Goal: Task Accomplishment & Management: Manage account settings

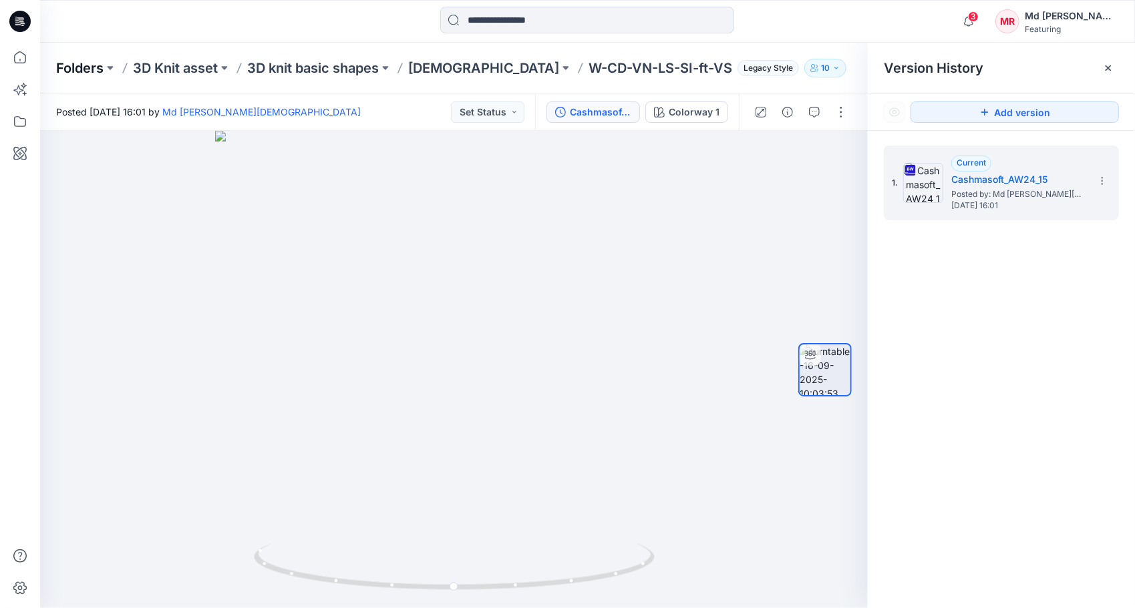
click at [86, 71] on p "Folders" at bounding box center [79, 68] width 47 height 19
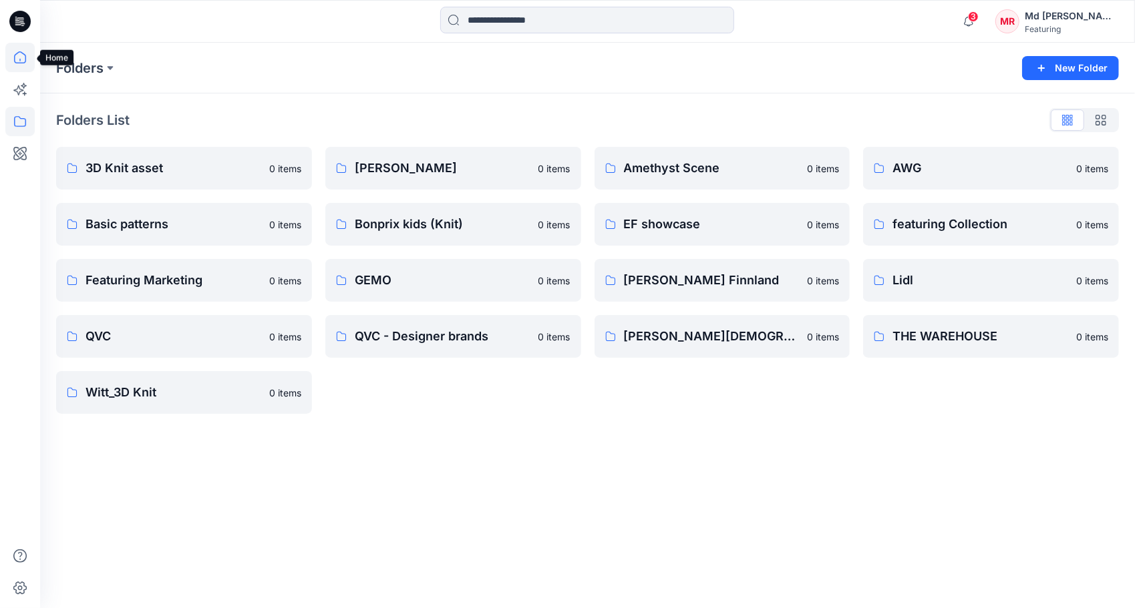
click at [13, 68] on icon at bounding box center [19, 57] width 29 height 29
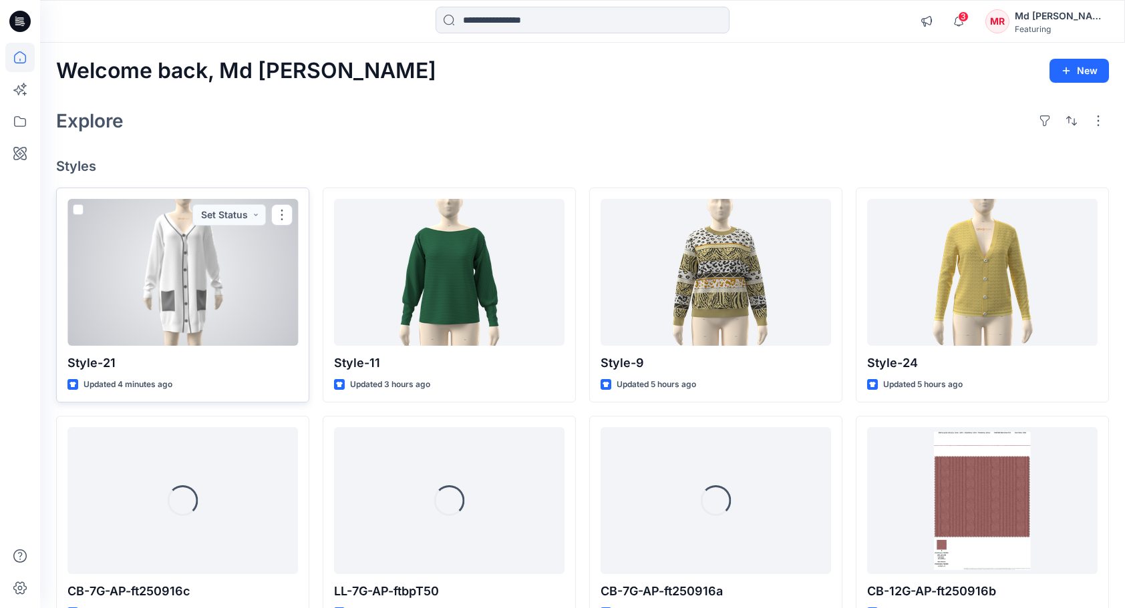
click at [200, 284] on div at bounding box center [182, 272] width 230 height 147
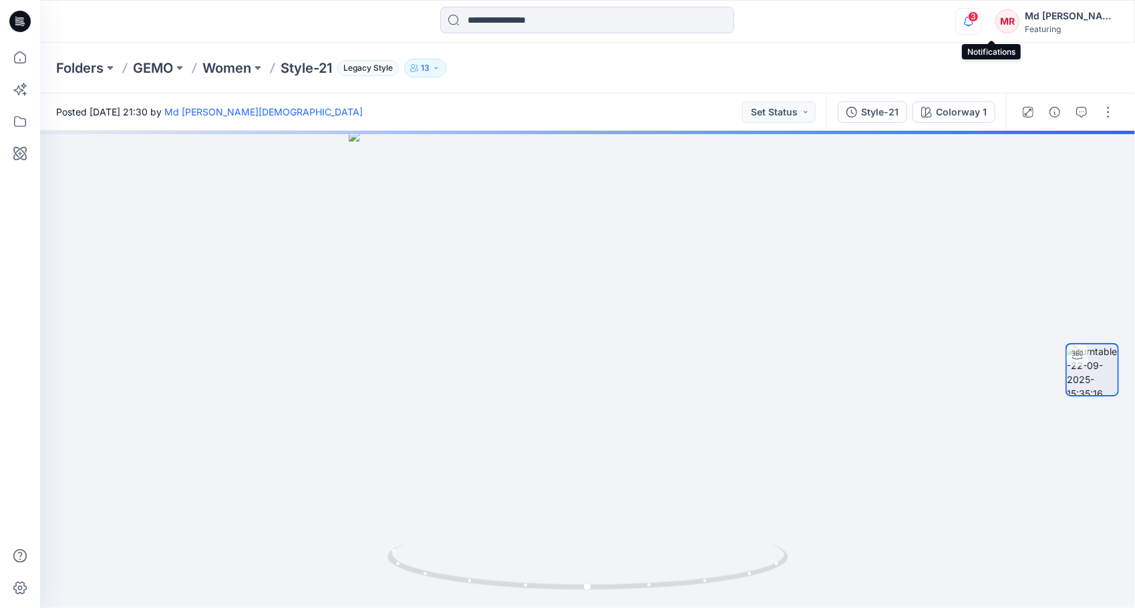
click at [981, 19] on icon "button" at bounding box center [968, 21] width 25 height 27
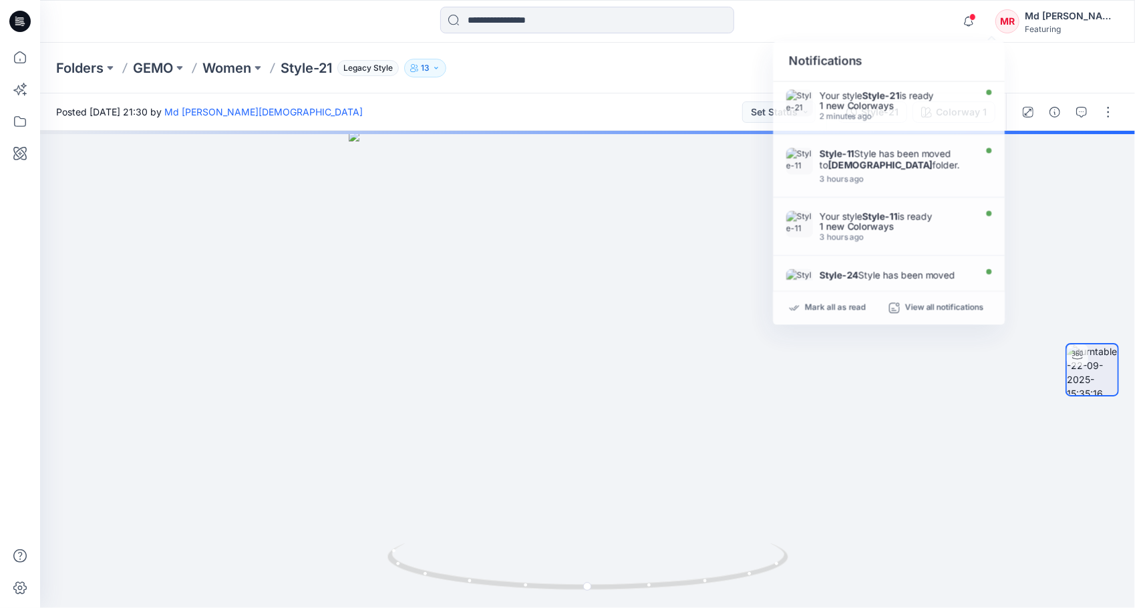
click at [938, 14] on div "Notifications Your style Style-21 is ready 1 new Colorways 2 minutes ago Style-…" at bounding box center [587, 21] width 1094 height 29
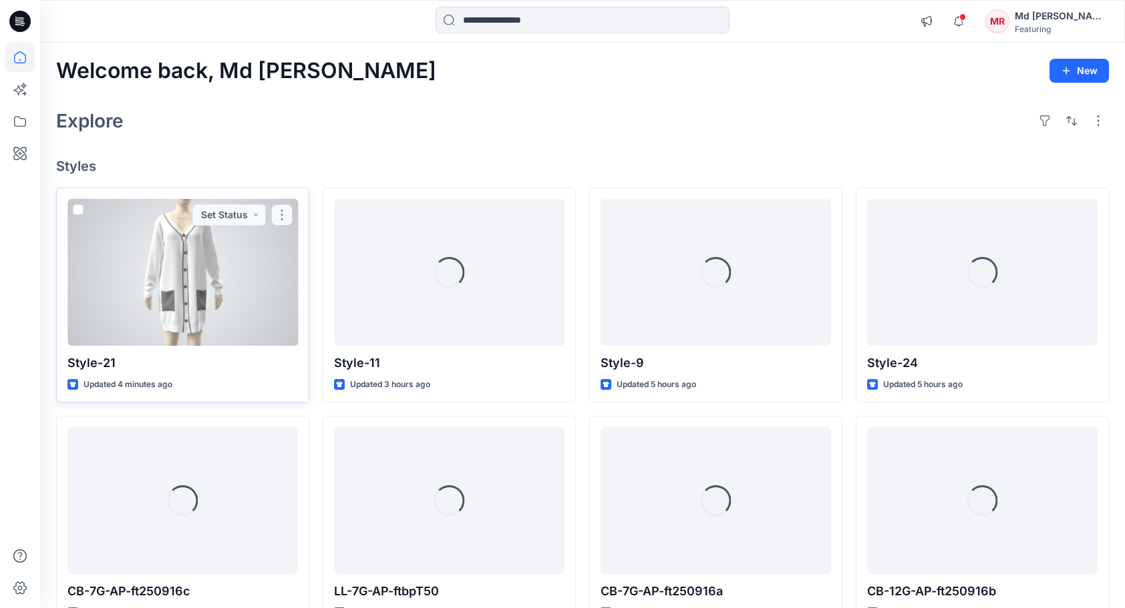
click at [283, 218] on button "button" at bounding box center [281, 214] width 21 height 21
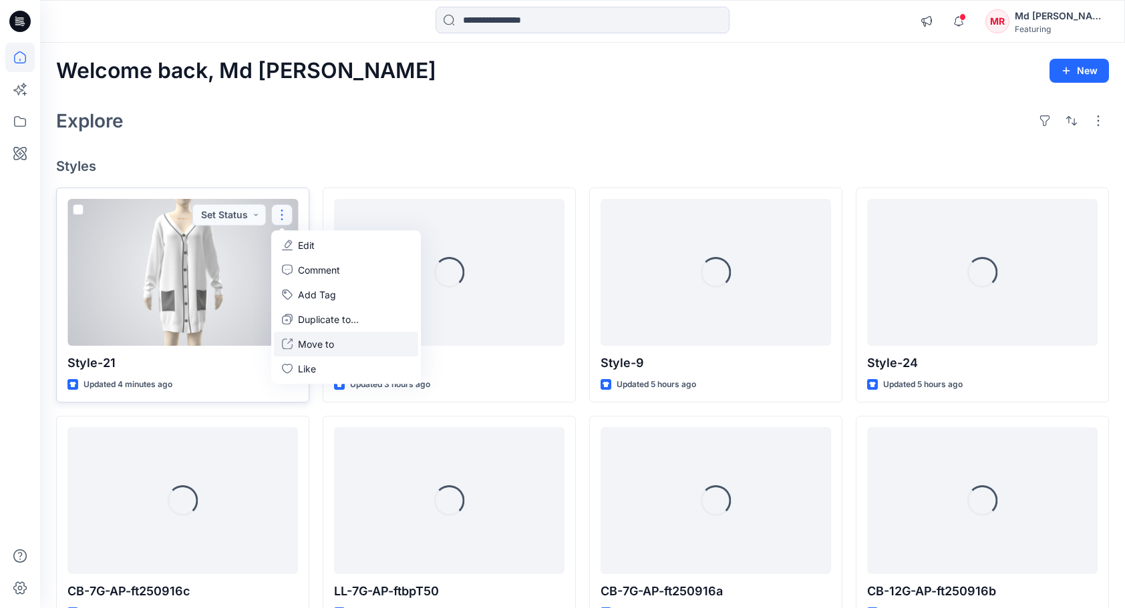
click at [322, 341] on p "Move to" at bounding box center [316, 344] width 36 height 14
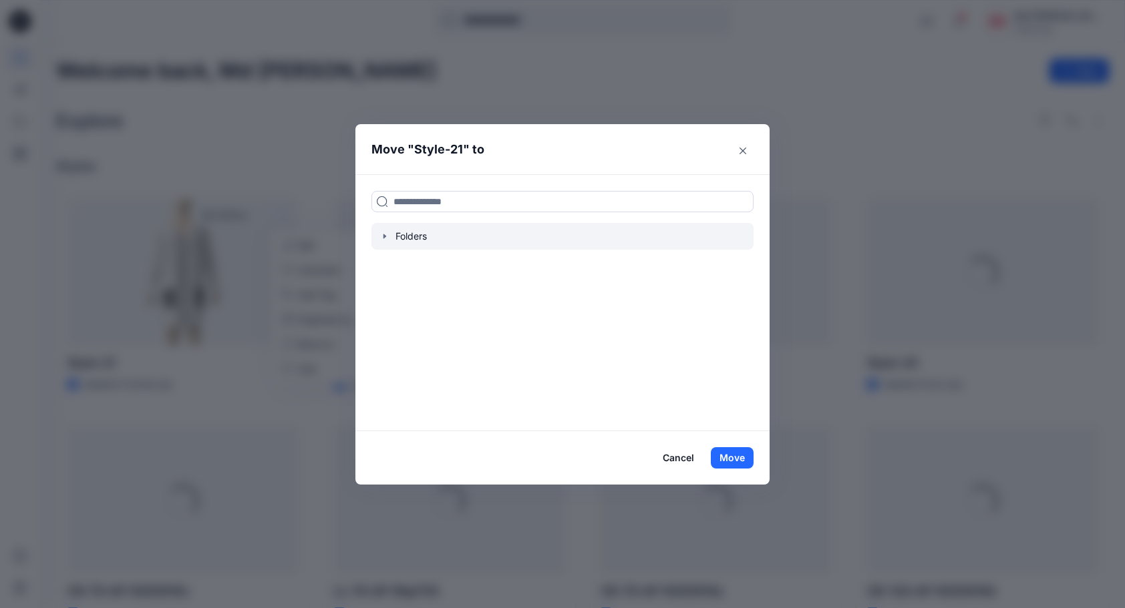
click at [390, 238] on icon "button" at bounding box center [384, 236] width 11 height 11
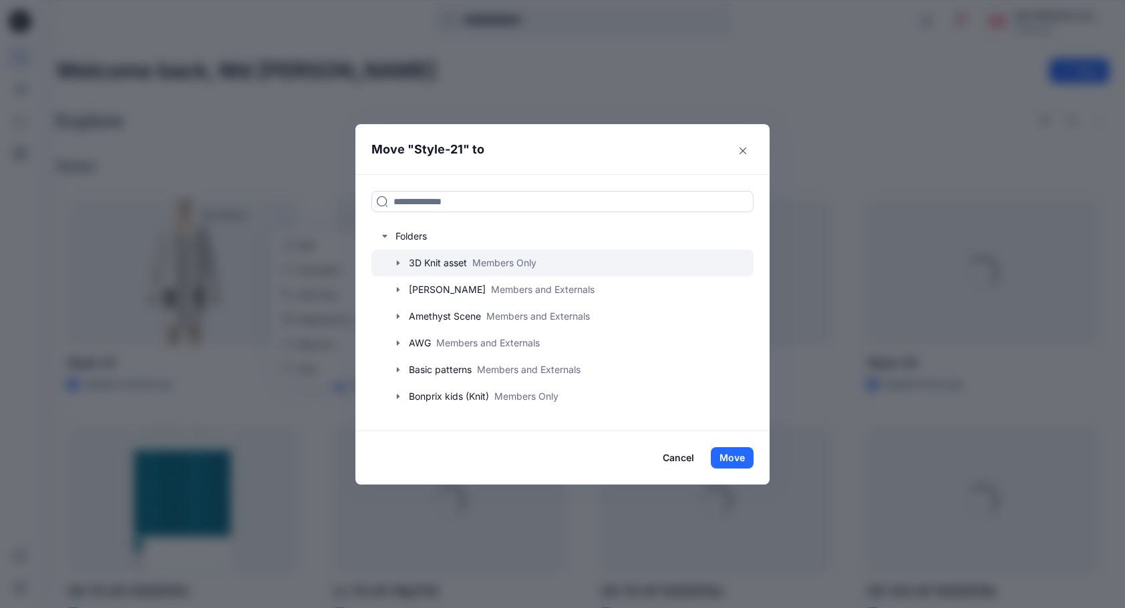
click at [401, 267] on icon "button" at bounding box center [398, 263] width 11 height 11
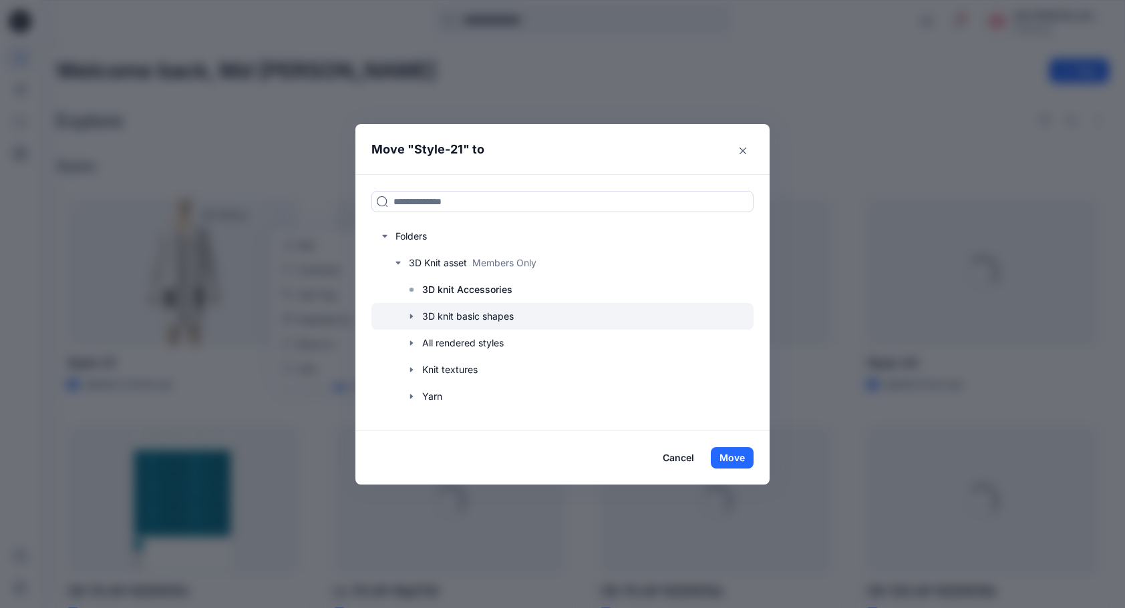
click at [413, 318] on icon "button" at bounding box center [411, 317] width 3 height 5
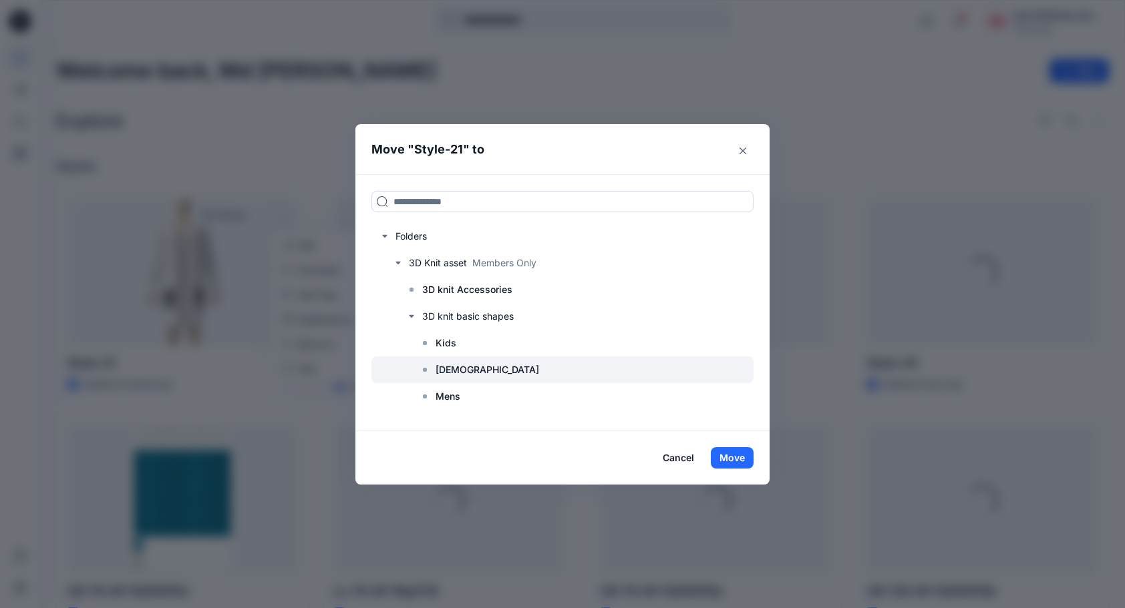
click at [487, 371] on div at bounding box center [562, 370] width 382 height 27
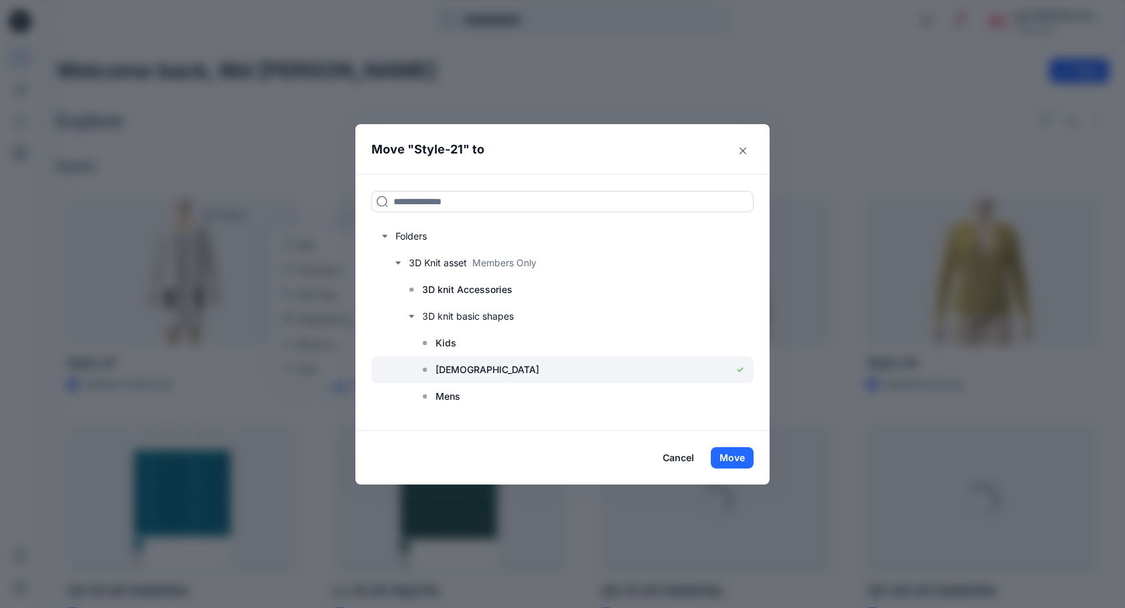
click at [643, 371] on div at bounding box center [562, 370] width 382 height 27
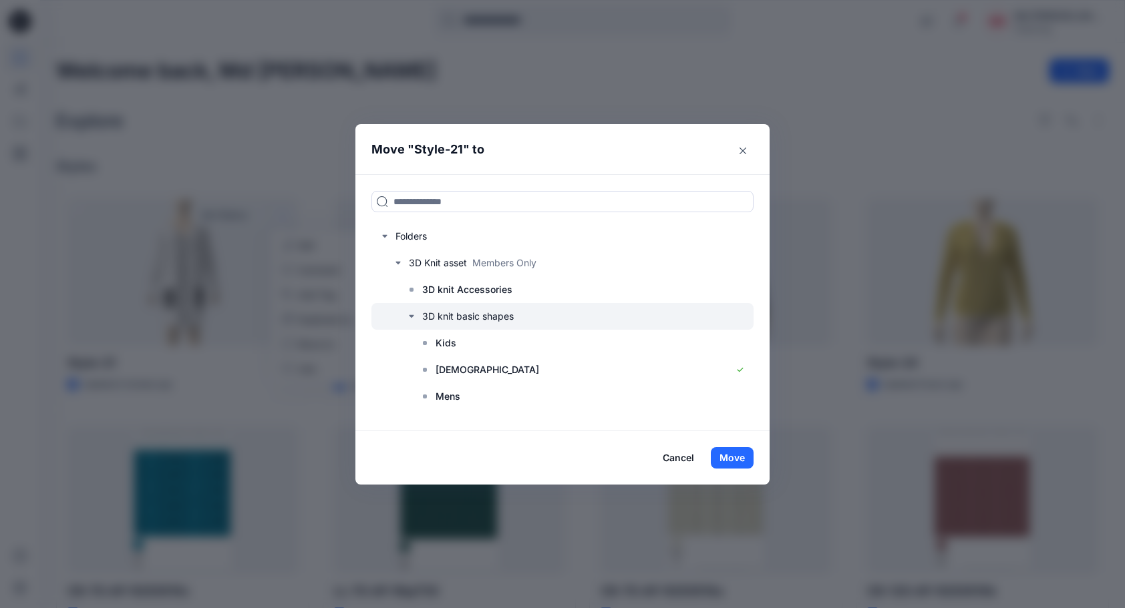
click at [415, 319] on icon "button" at bounding box center [411, 316] width 11 height 11
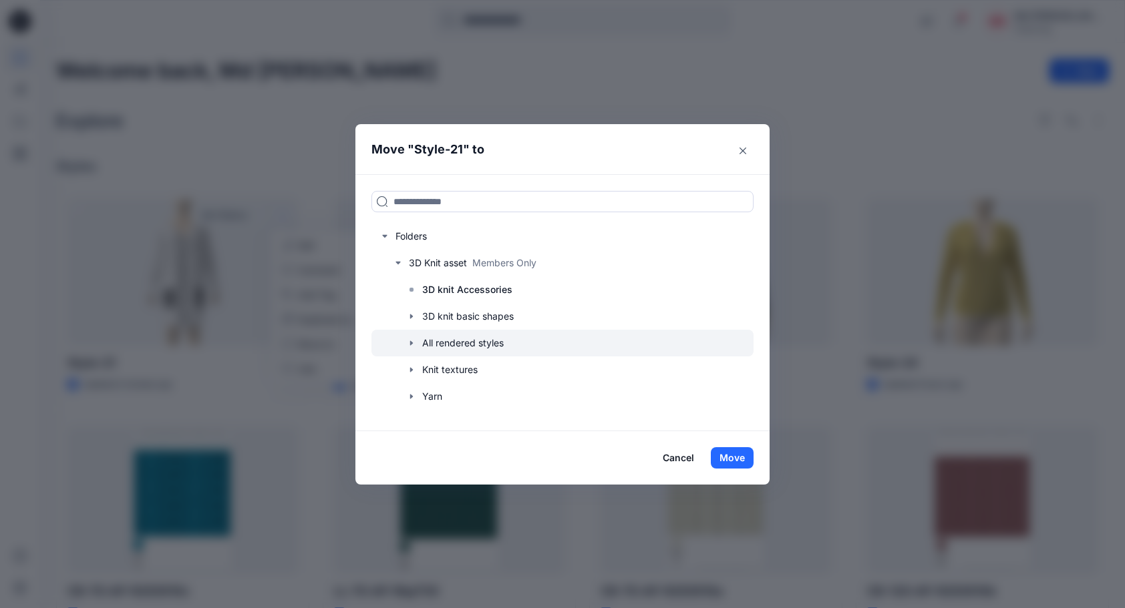
click at [417, 341] on icon "button" at bounding box center [411, 343] width 11 height 11
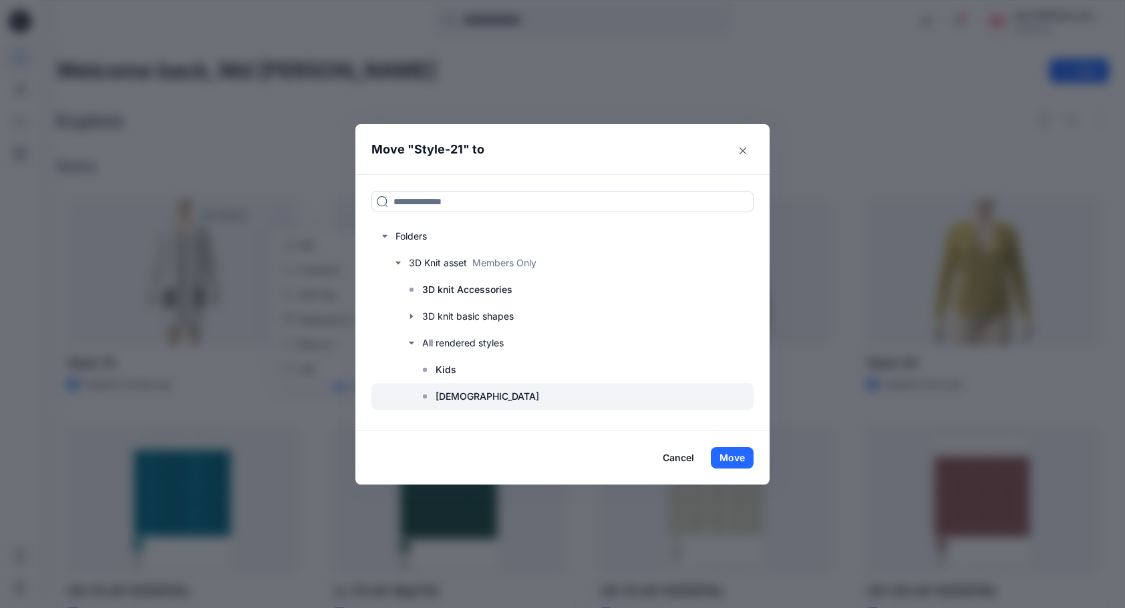
click at [461, 397] on p "[DEMOGRAPHIC_DATA]" at bounding box center [487, 397] width 104 height 16
click at [745, 454] on button "Move" at bounding box center [731, 457] width 43 height 21
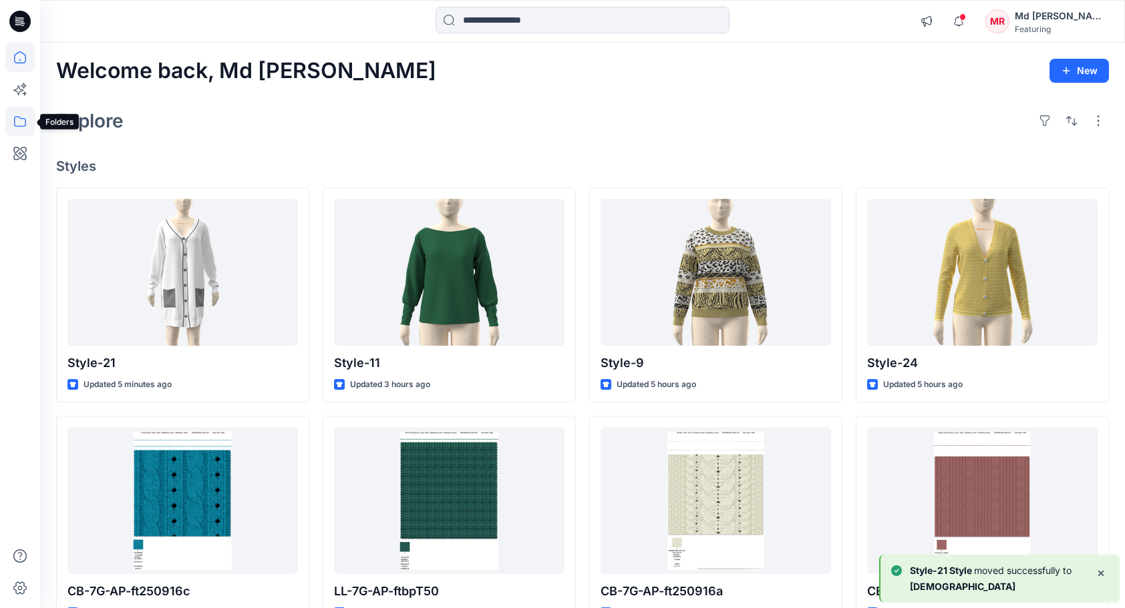
click at [21, 123] on icon at bounding box center [19, 121] width 29 height 29
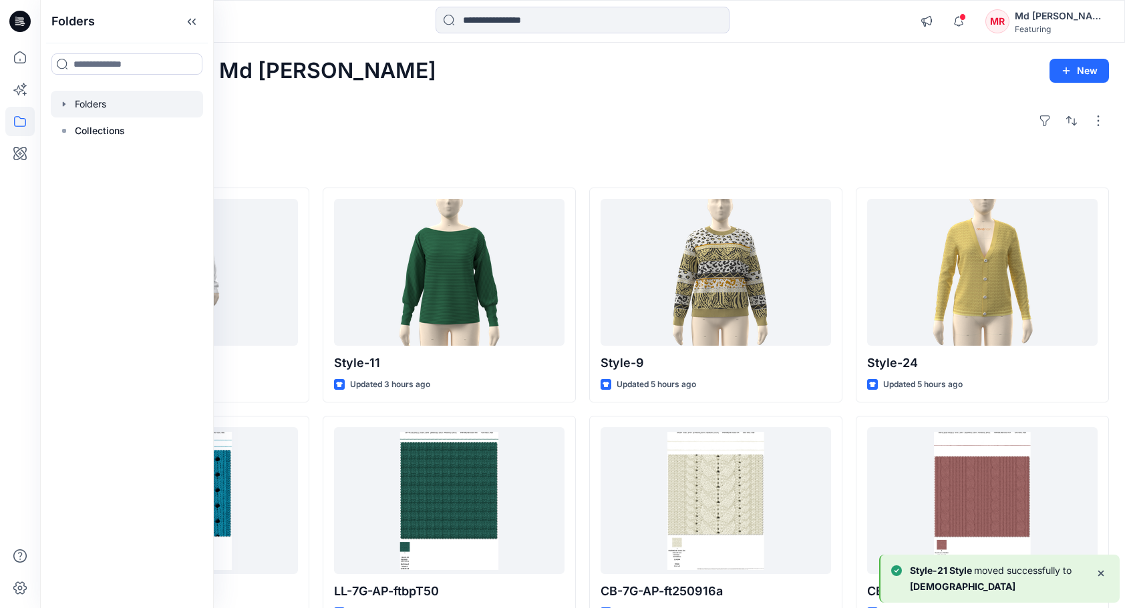
click at [88, 109] on div at bounding box center [127, 104] width 152 height 27
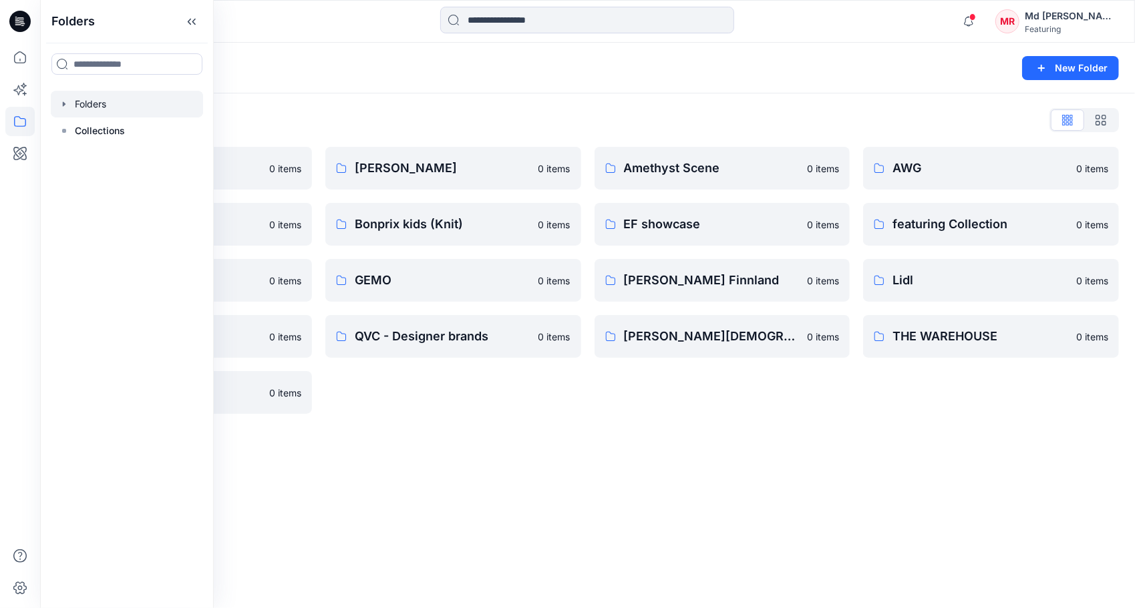
click at [374, 109] on div "Folders List 3D Knit asset 0 items Basic patterns 0 items Featuring Marketing 0…" at bounding box center [587, 261] width 1094 height 337
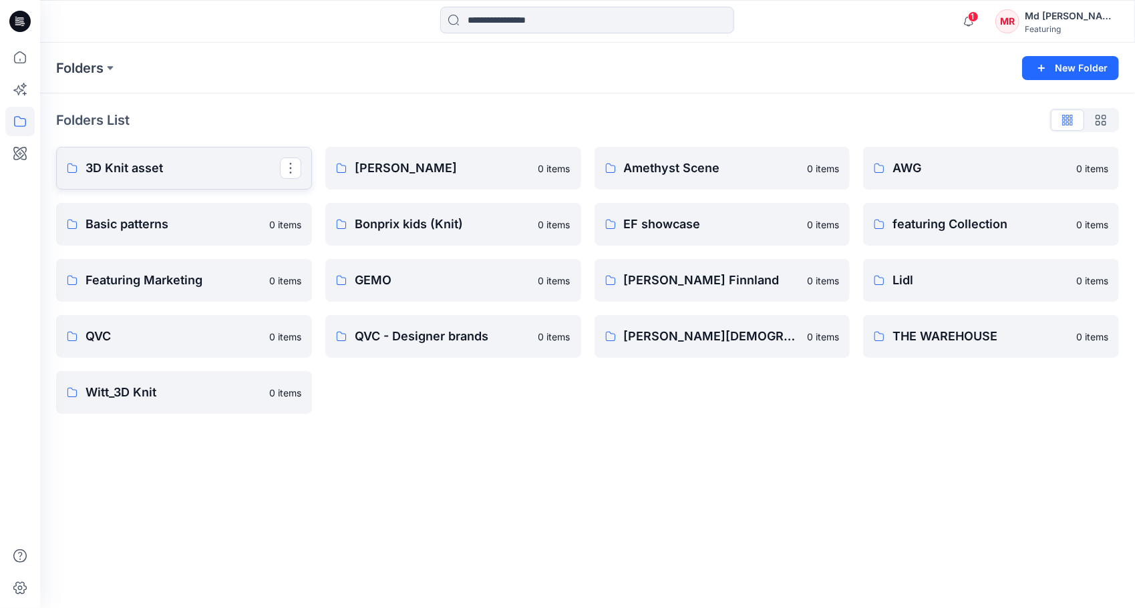
click at [150, 164] on p "3D Knit asset" at bounding box center [182, 168] width 194 height 19
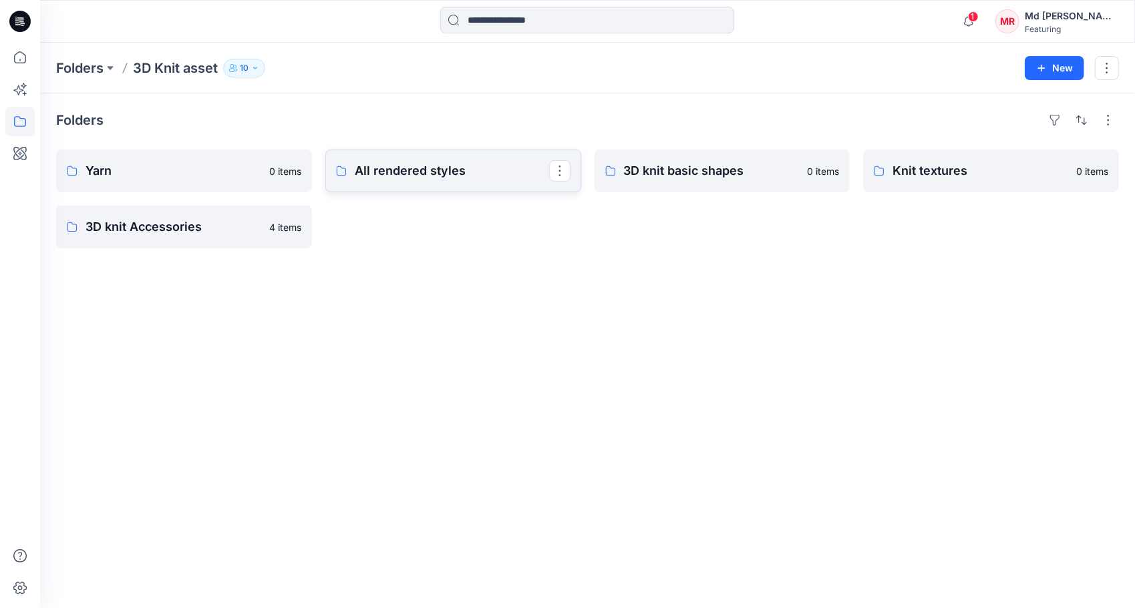
click at [421, 176] on p "All rendered styles" at bounding box center [452, 171] width 194 height 19
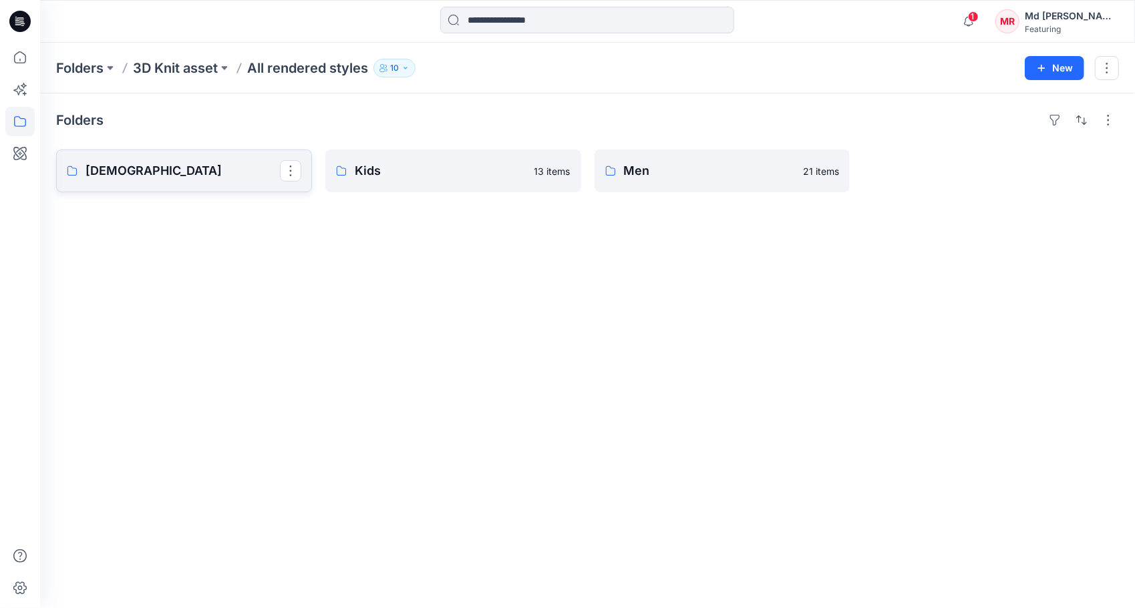
click at [130, 178] on p "[DEMOGRAPHIC_DATA]" at bounding box center [182, 171] width 194 height 19
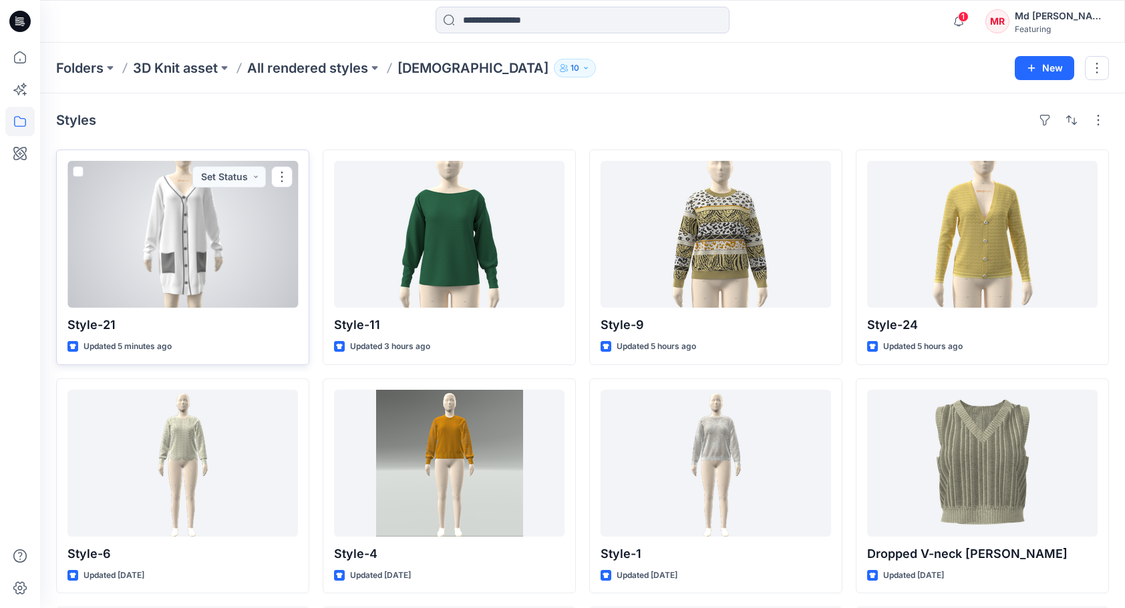
click at [163, 240] on div at bounding box center [182, 234] width 230 height 147
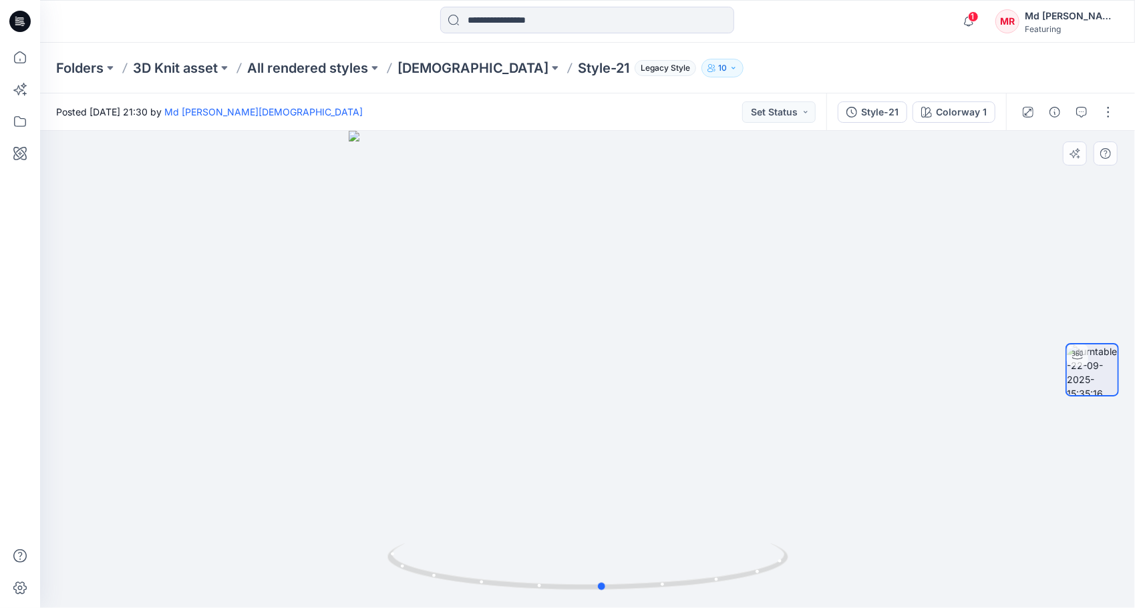
drag, startPoint x: 588, startPoint y: 590, endPoint x: 1025, endPoint y: 487, distance: 449.3
click at [1025, 487] on div at bounding box center [587, 369] width 1094 height 477
drag, startPoint x: 630, startPoint y: 585, endPoint x: 462, endPoint y: 516, distance: 182.0
click at [431, 542] on div at bounding box center [587, 369] width 1094 height 477
drag, startPoint x: 621, startPoint y: 586, endPoint x: 801, endPoint y: 536, distance: 186.5
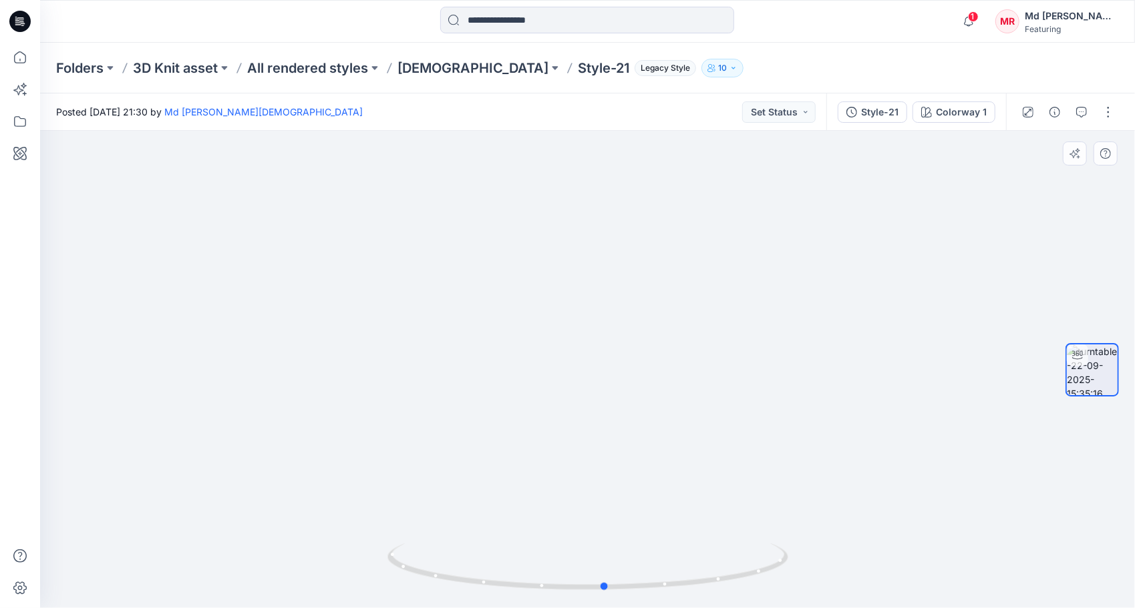
click at [801, 536] on div at bounding box center [587, 369] width 1094 height 477
drag, startPoint x: 602, startPoint y: 588, endPoint x: 530, endPoint y: 581, distance: 73.1
click at [530, 581] on icon at bounding box center [589, 569] width 404 height 50
drag, startPoint x: 603, startPoint y: 588, endPoint x: 466, endPoint y: 538, distance: 145.8
click at [466, 538] on div at bounding box center [587, 369] width 1094 height 477
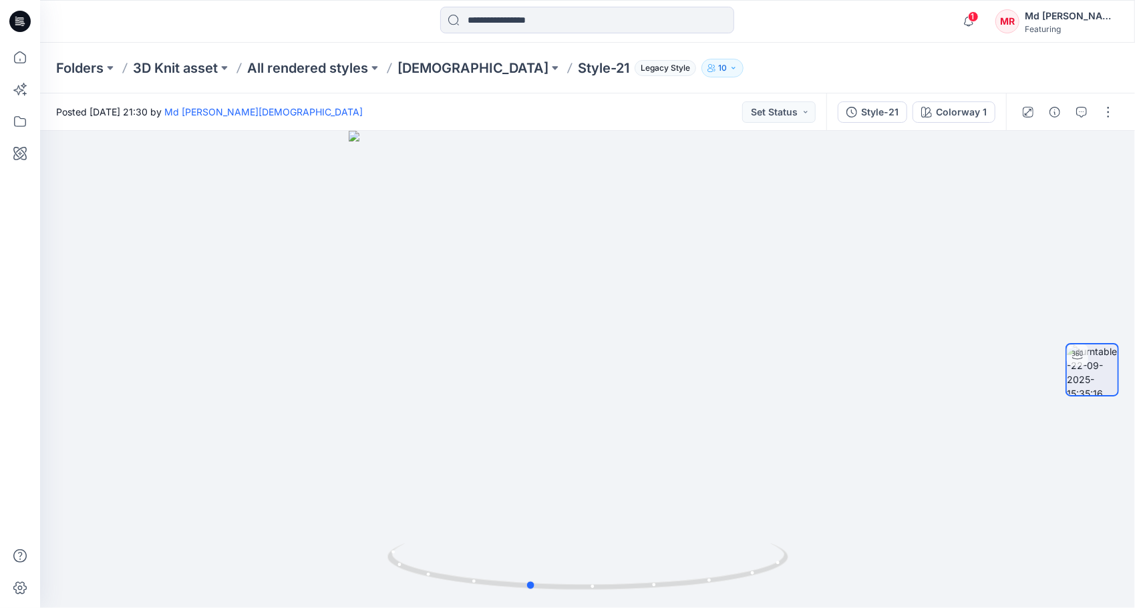
drag, startPoint x: 601, startPoint y: 590, endPoint x: 1135, endPoint y: 485, distance: 544.4
click at [1134, 485] on html "1 Notifications Your style Style-21 is ready 1 new Colorways 2 minutes ago Styl…" at bounding box center [567, 304] width 1135 height 608
drag, startPoint x: 528, startPoint y: 590, endPoint x: 594, endPoint y: 439, distance: 164.8
click at [592, 582] on icon at bounding box center [589, 569] width 404 height 50
drag, startPoint x: 593, startPoint y: 585, endPoint x: 411, endPoint y: 537, distance: 187.9
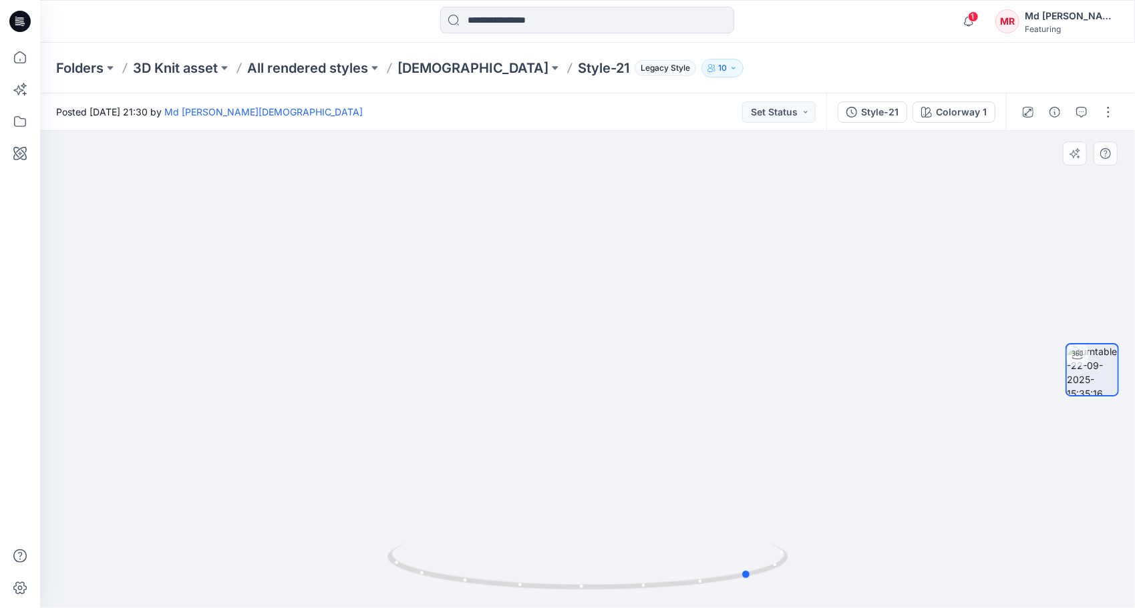
click at [351, 577] on div at bounding box center [587, 369] width 1094 height 477
drag, startPoint x: 562, startPoint y: 591, endPoint x: 788, endPoint y: 561, distance: 228.4
click at [788, 561] on icon at bounding box center [589, 569] width 404 height 50
drag, startPoint x: 586, startPoint y: 592, endPoint x: 950, endPoint y: 495, distance: 376.4
click at [1027, 499] on div at bounding box center [587, 369] width 1094 height 477
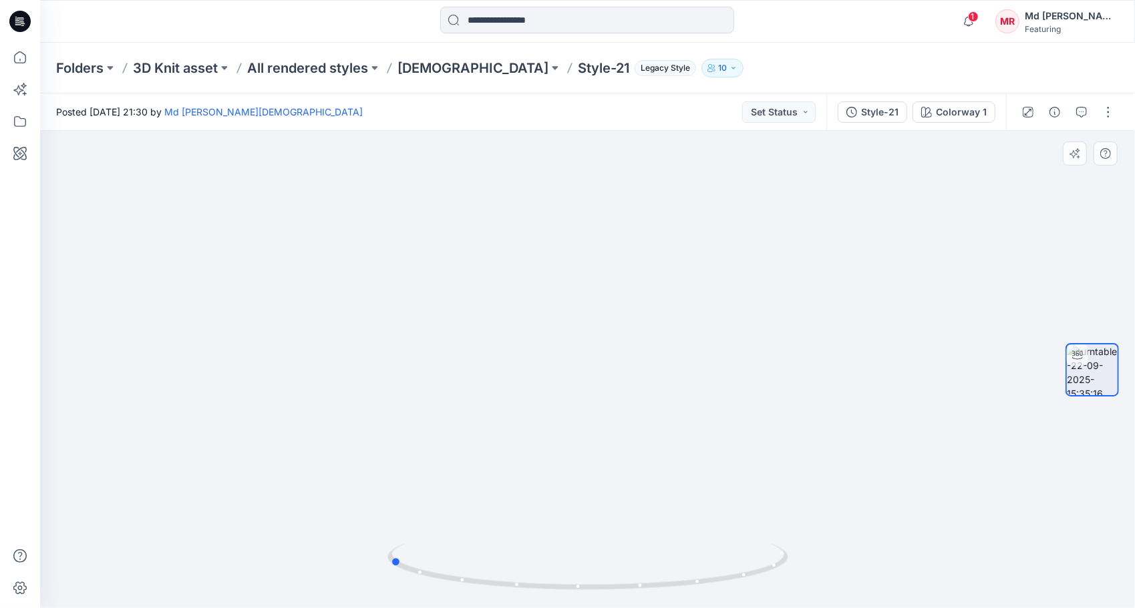
drag, startPoint x: 620, startPoint y: 588, endPoint x: 486, endPoint y: 497, distance: 161.1
click at [393, 575] on icon at bounding box center [589, 569] width 404 height 50
drag, startPoint x: 585, startPoint y: 590, endPoint x: 198, endPoint y: 499, distance: 397.8
click at [44, 526] on div at bounding box center [587, 369] width 1094 height 477
drag, startPoint x: 625, startPoint y: 588, endPoint x: 968, endPoint y: 512, distance: 350.9
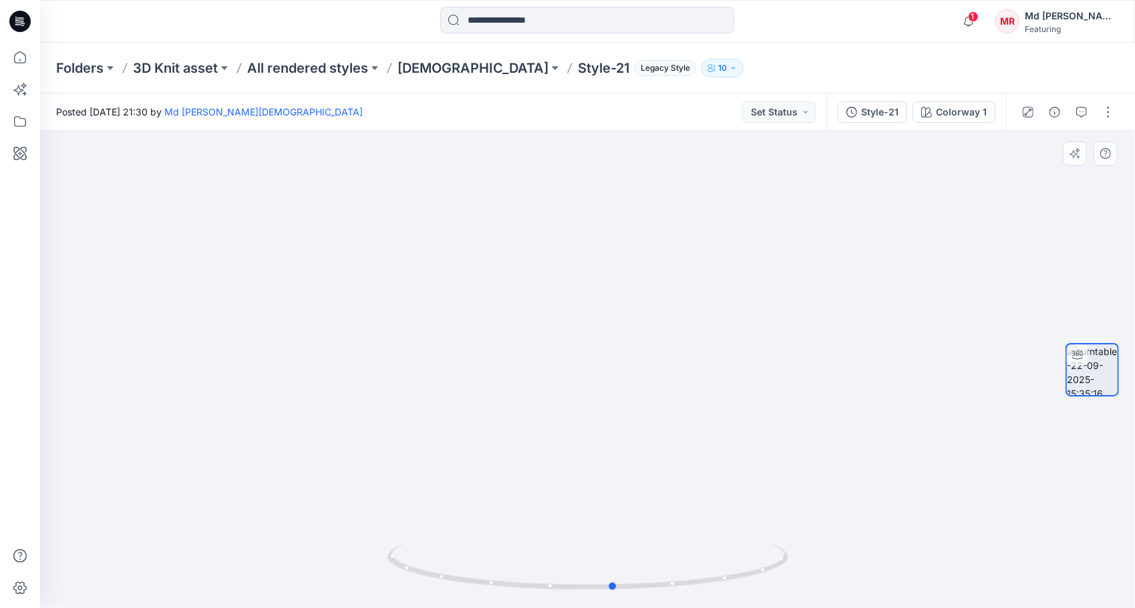
click at [986, 512] on div at bounding box center [587, 369] width 1094 height 477
click at [427, 64] on p "[DEMOGRAPHIC_DATA]" at bounding box center [472, 68] width 151 height 19
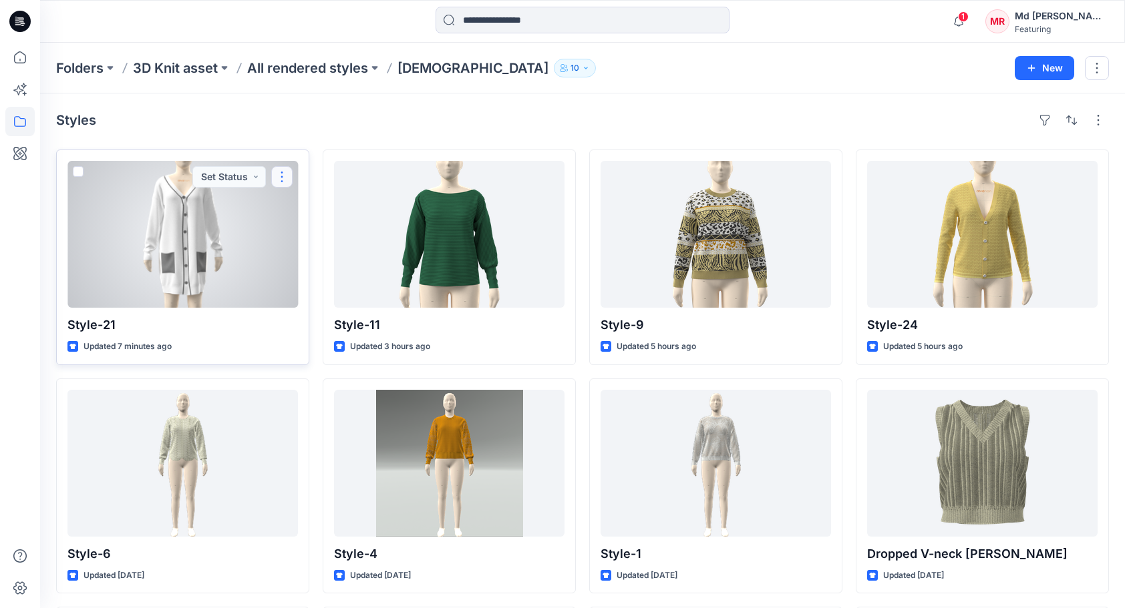
click at [282, 176] on button "button" at bounding box center [281, 176] width 21 height 21
click at [284, 182] on button "button" at bounding box center [281, 176] width 21 height 21
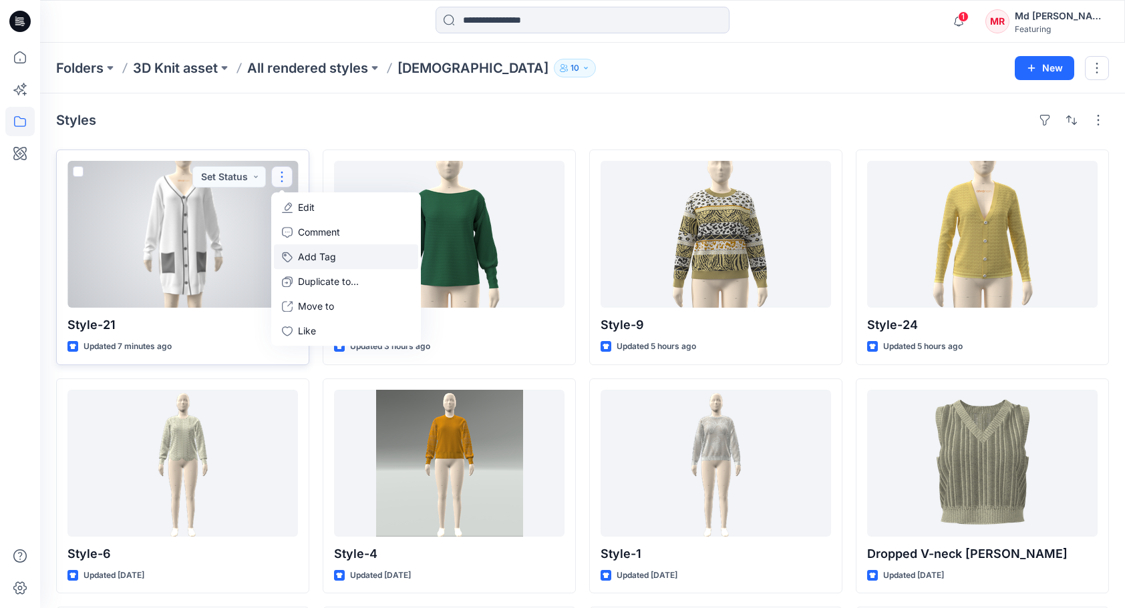
click at [329, 256] on button "Add Tag" at bounding box center [346, 256] width 144 height 25
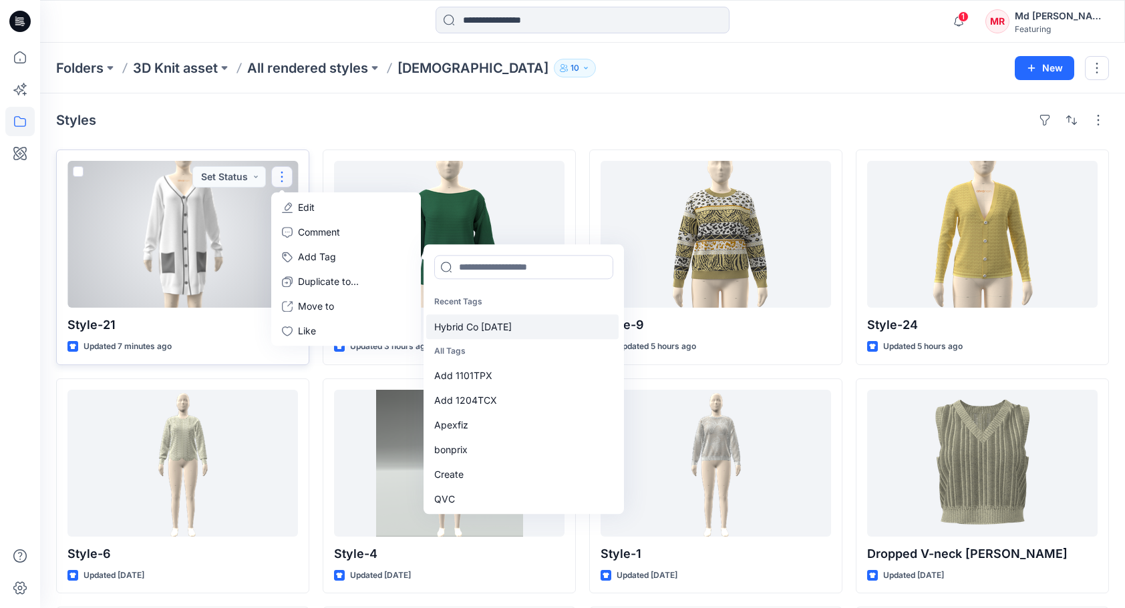
click at [512, 325] on div "Hybrid Co [DATE]" at bounding box center [522, 327] width 192 height 25
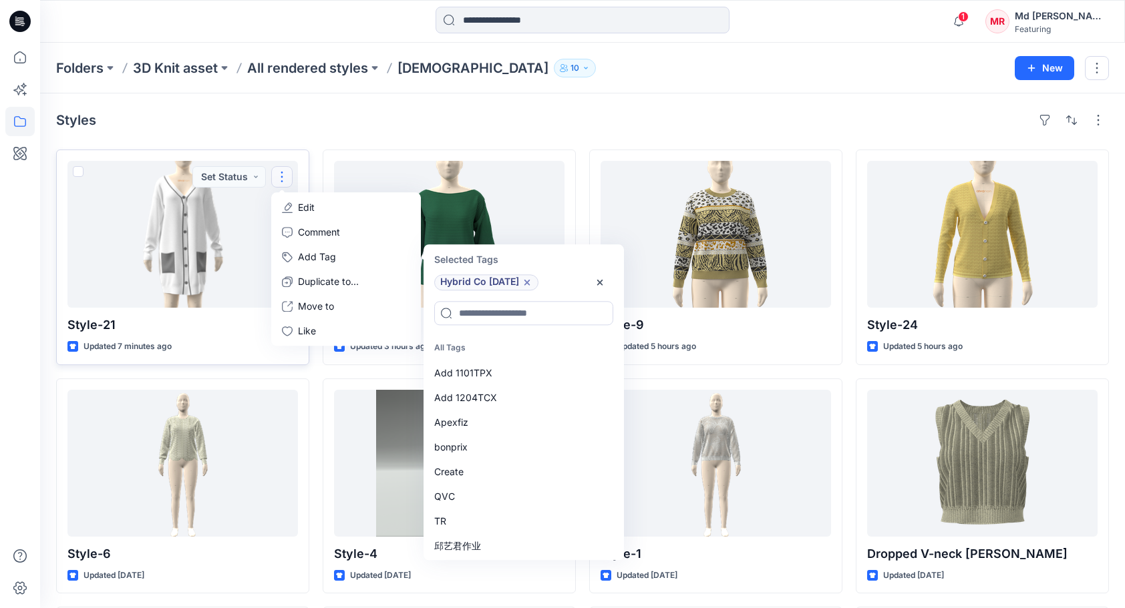
click at [530, 106] on div "Styles Style-21 Updated 7 minutes ago Set Status Edit Comment Add Tag Selected …" at bounding box center [582, 489] width 1084 height 793
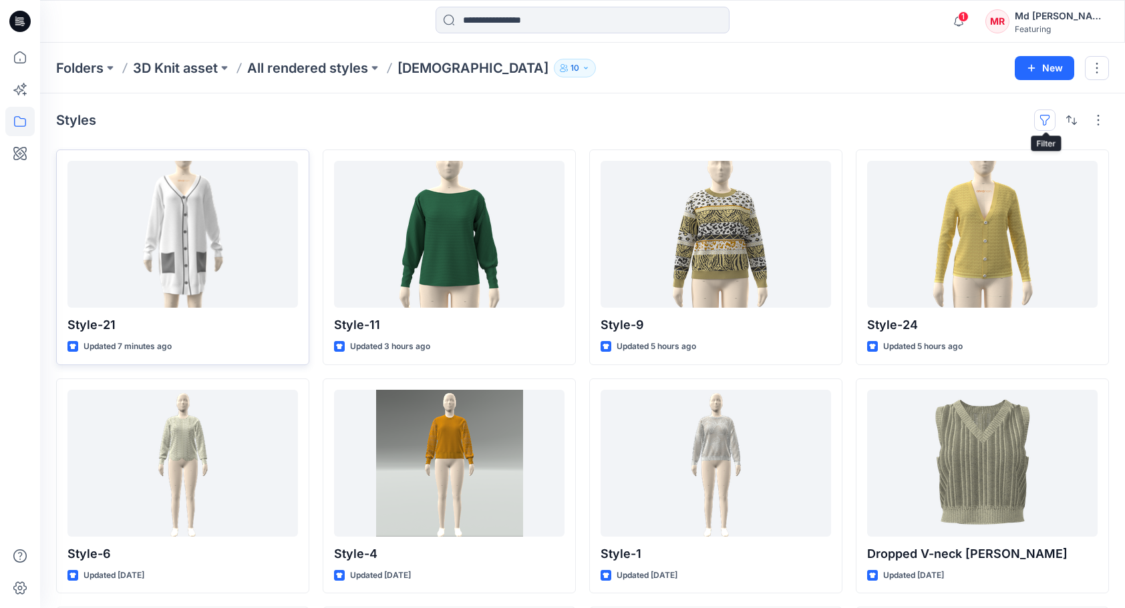
click at [1052, 124] on button "button" at bounding box center [1044, 120] width 21 height 21
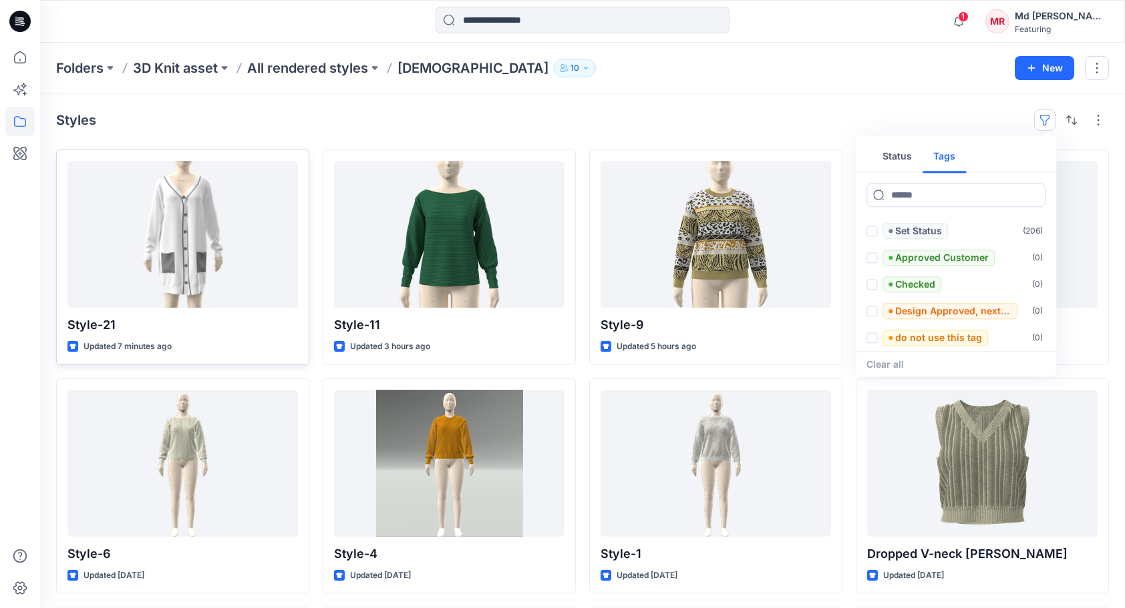
click at [946, 159] on button "Tags" at bounding box center [943, 157] width 43 height 32
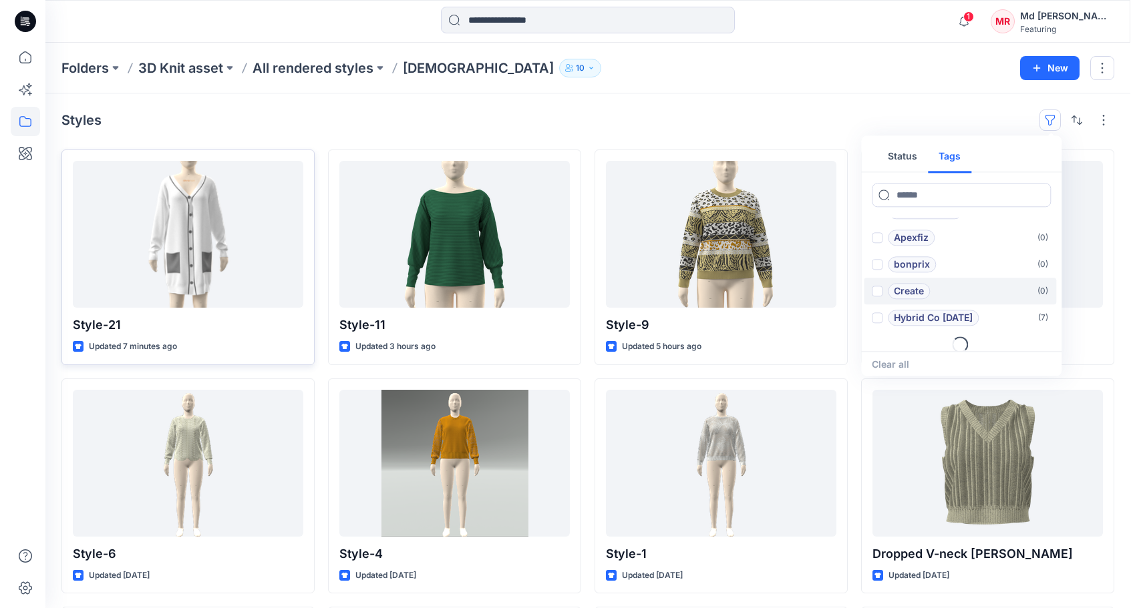
scroll to position [53, 0]
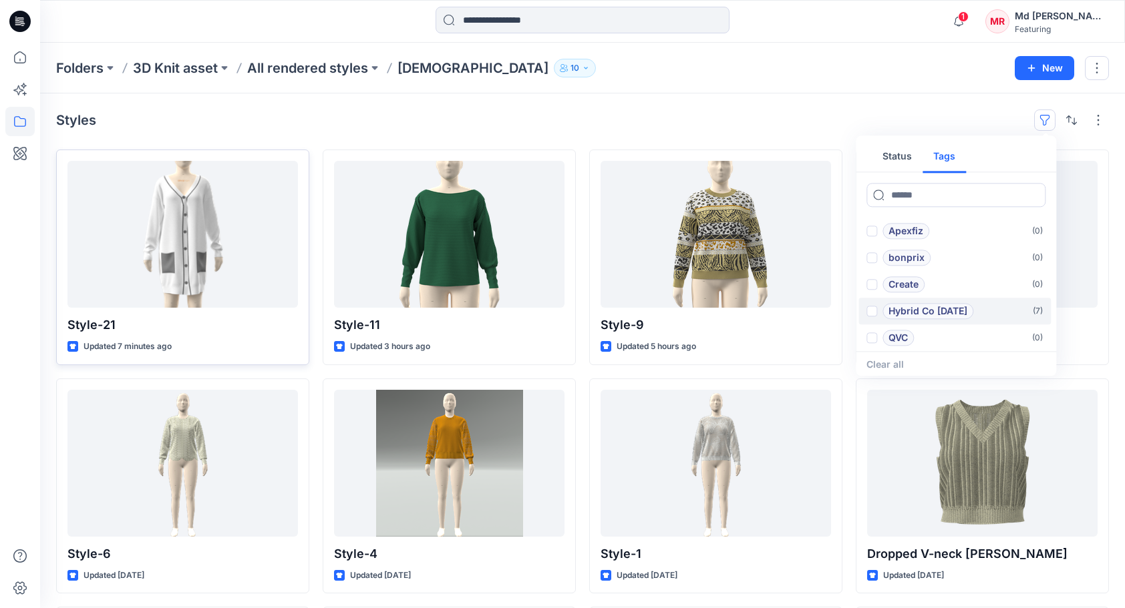
click at [944, 307] on p "Hybrid Co [DATE]" at bounding box center [927, 311] width 79 height 16
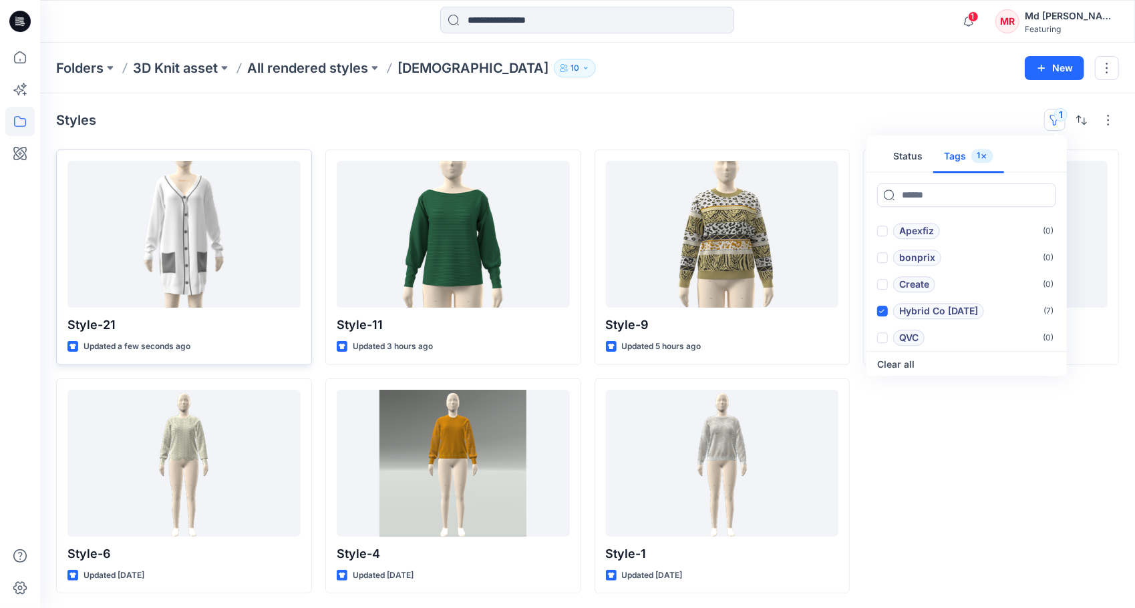
click at [731, 132] on div "Styles 1 Status Tags 1 Add 1101TPX ( 0 ) Add 1204TCX ( 0 ) Apexfiz ( 0 ) bonpri…" at bounding box center [587, 351] width 1094 height 516
